Goal: Check status

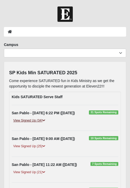
click at [30, 120] on link "View Signed Up (34)" at bounding box center [29, 120] width 35 height 5
